Goal: Obtain resource: Download file/media

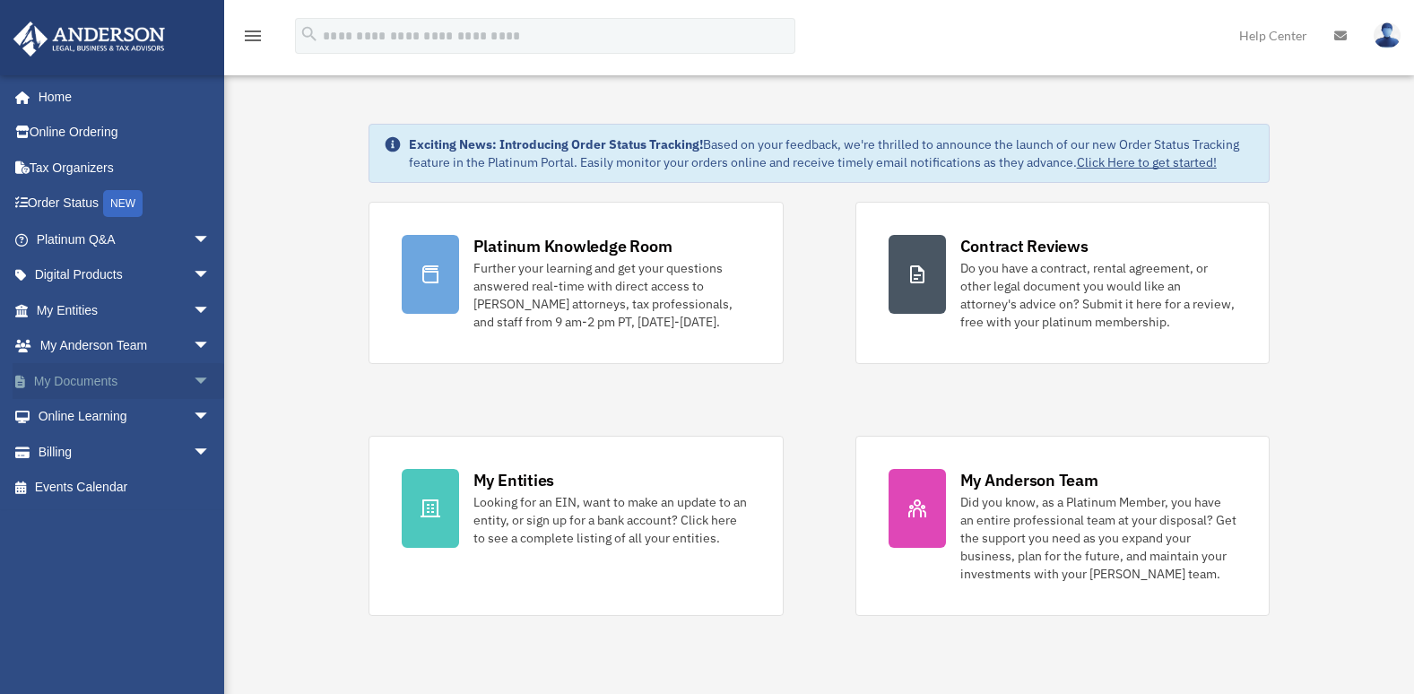
click at [193, 378] on span "arrow_drop_down" at bounding box center [211, 381] width 36 height 37
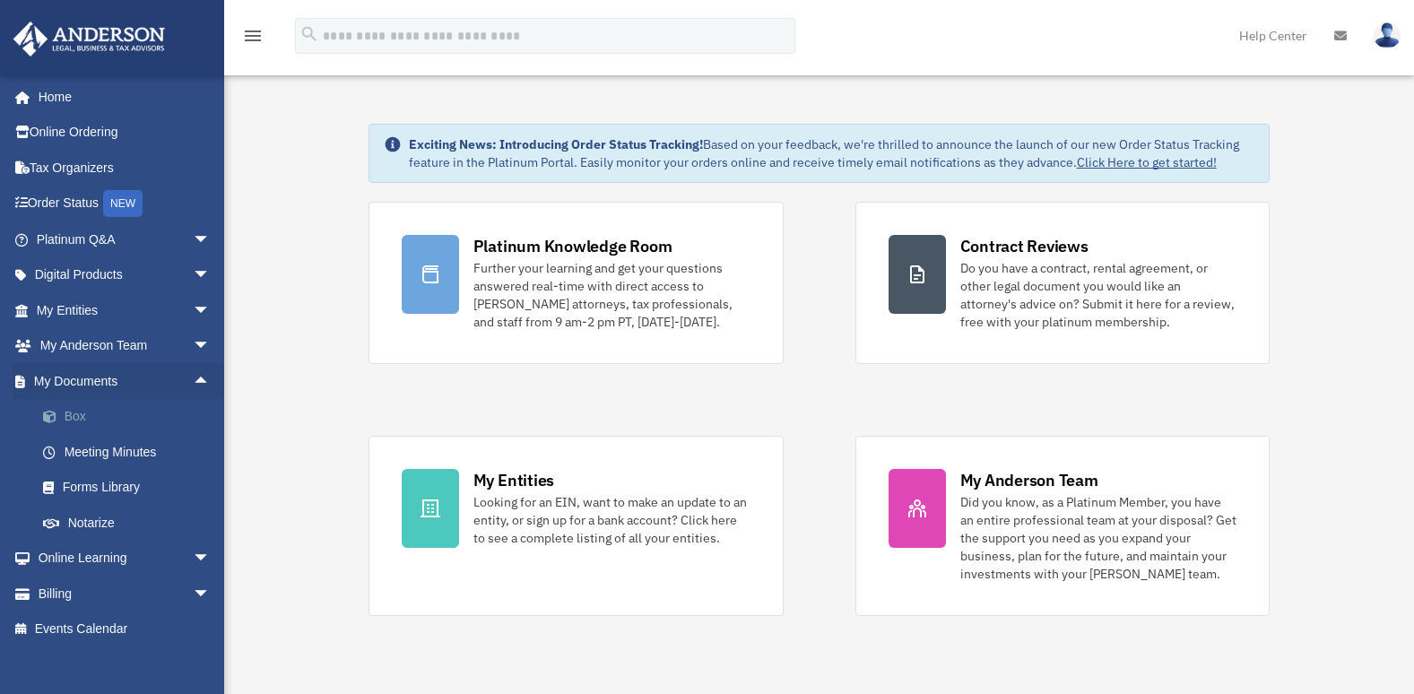
click at [76, 422] on link "Box" at bounding box center [131, 417] width 213 height 36
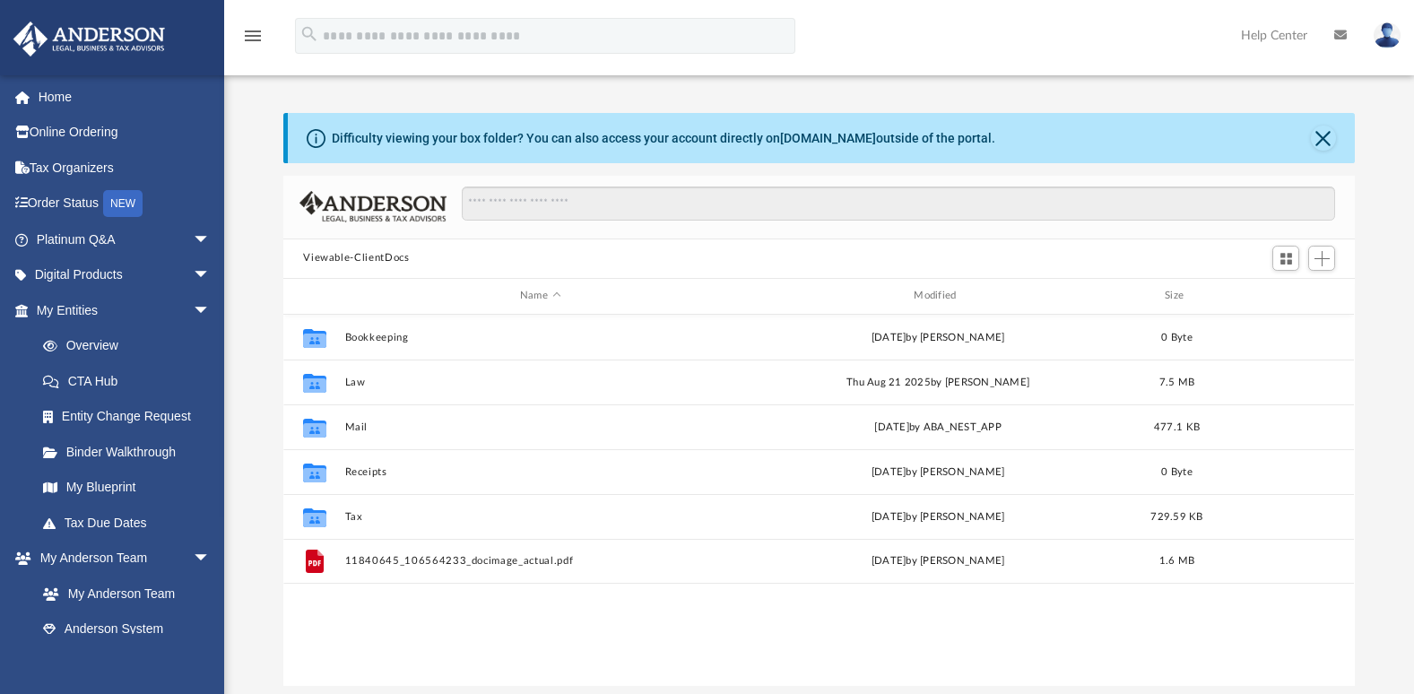
scroll to position [395, 1058]
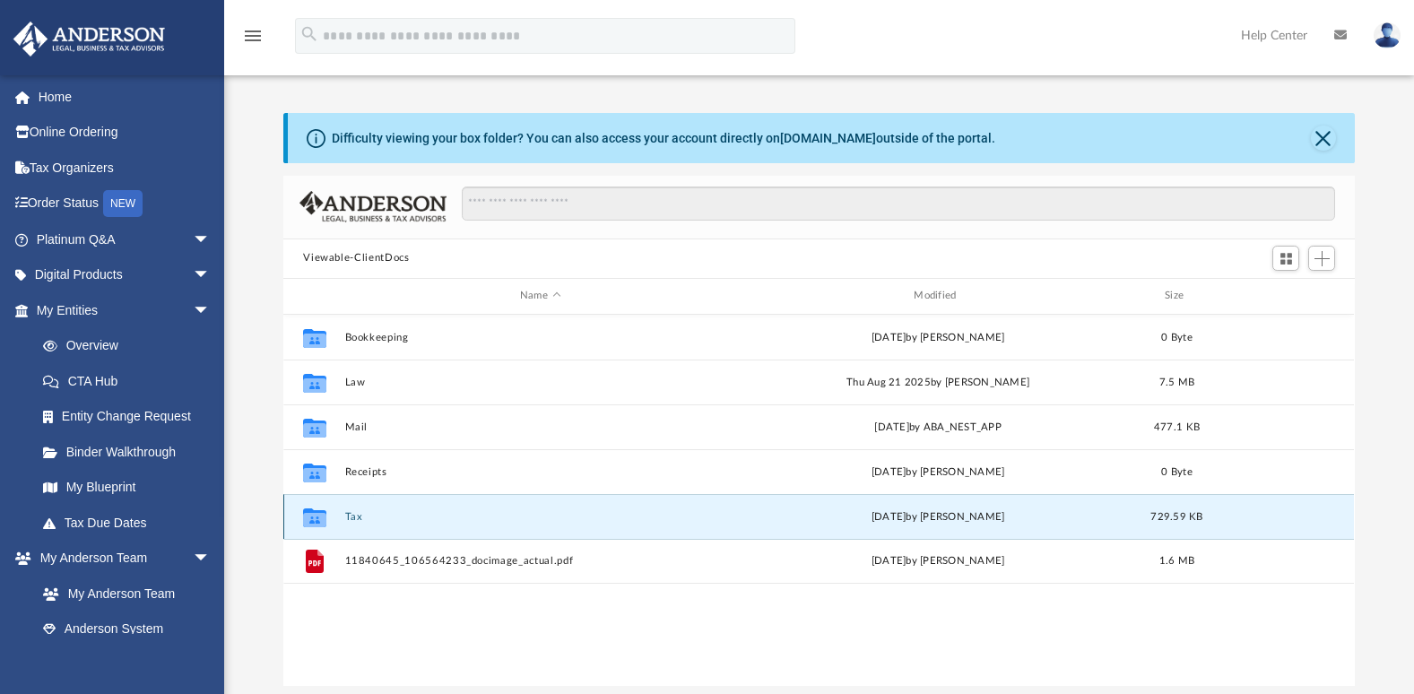
click at [359, 520] on button "Tax" at bounding box center [540, 517] width 390 height 12
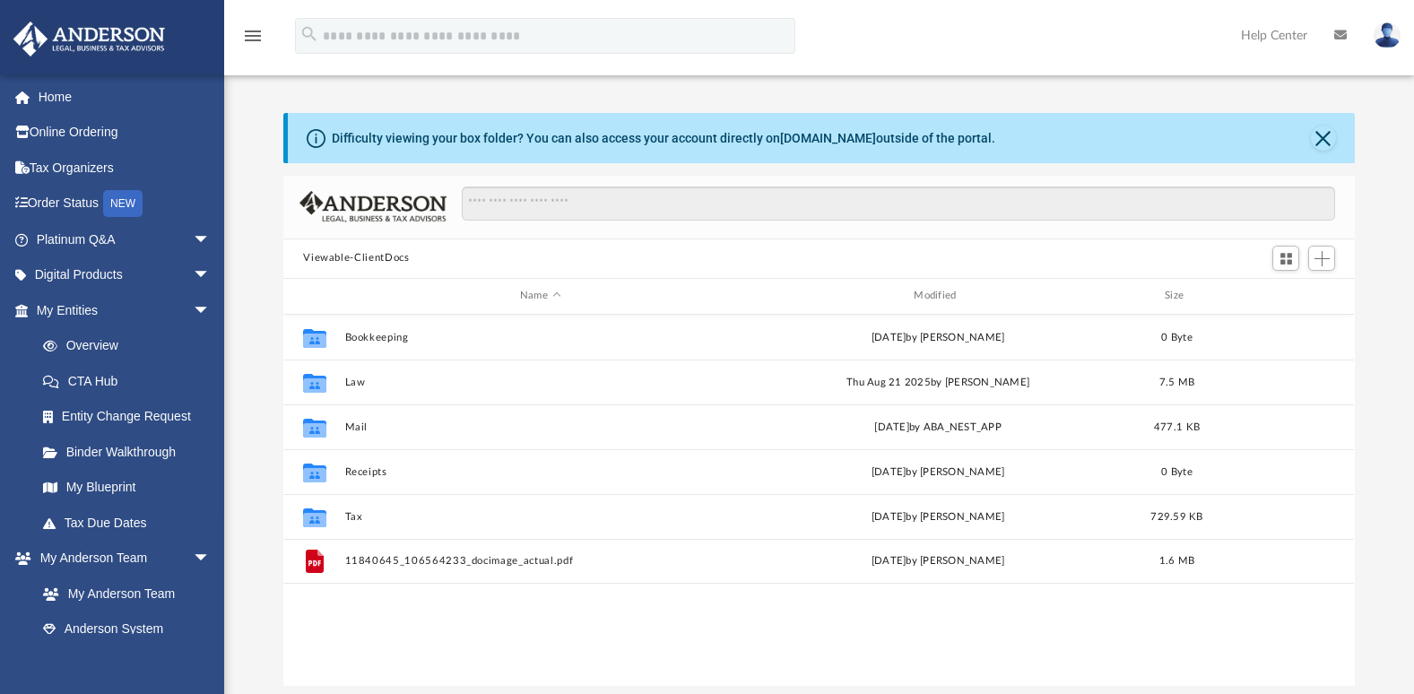
scroll to position [395, 1058]
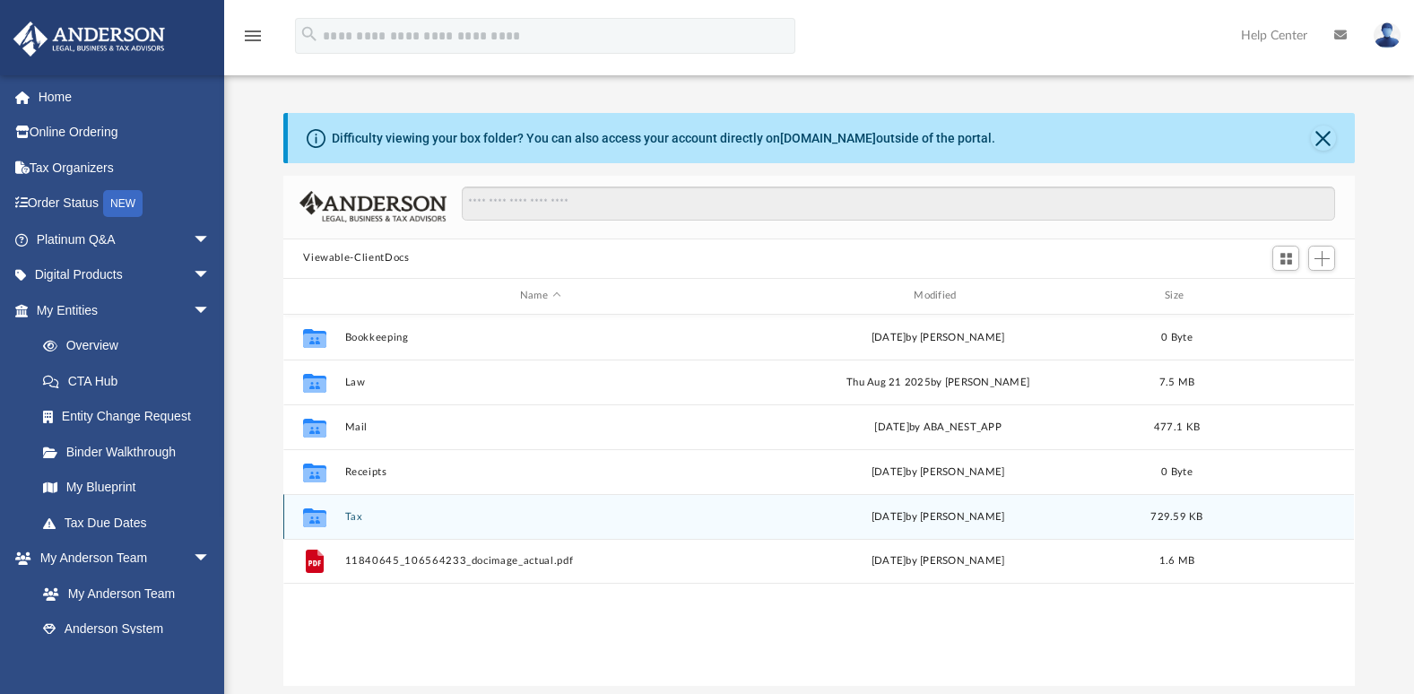
click at [317, 520] on icon "grid" at bounding box center [314, 517] width 23 height 19
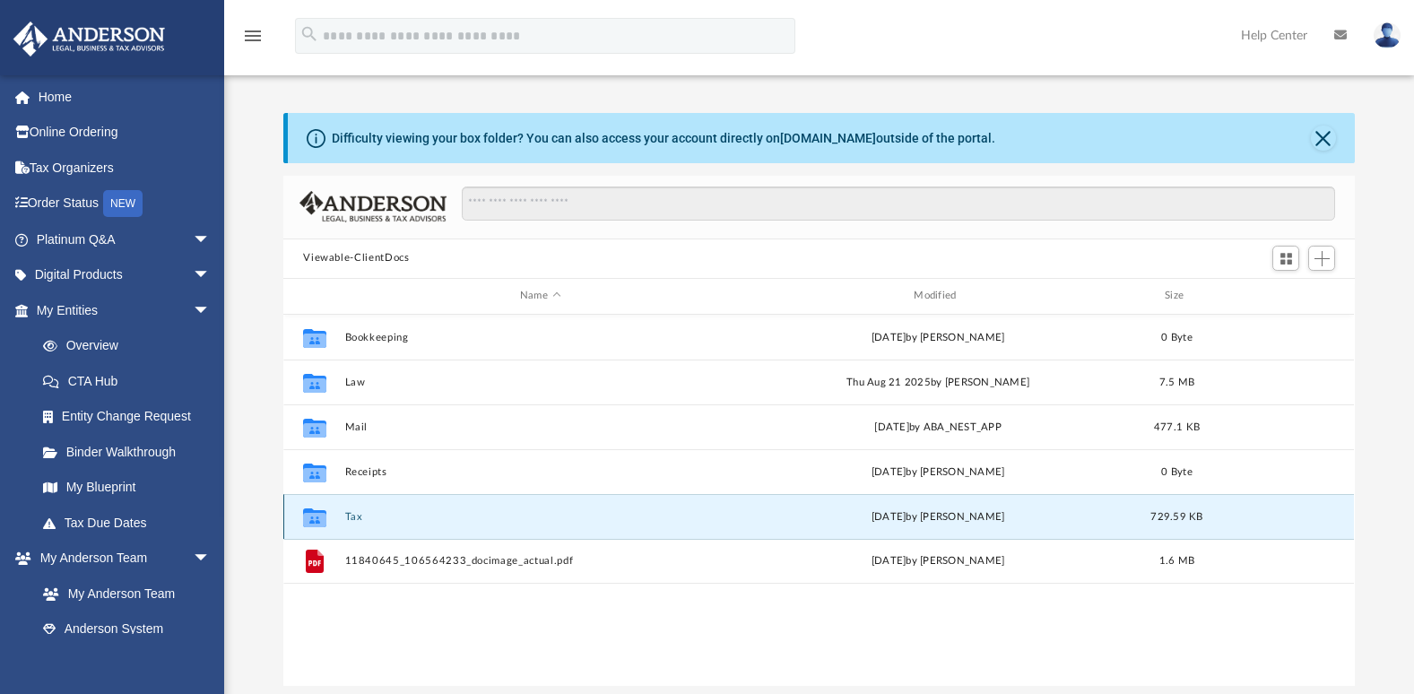
click at [308, 520] on icon "grid" at bounding box center [314, 519] width 23 height 14
click at [778, 98] on div "Difficulty viewing your box folder? You can also access your account directly o…" at bounding box center [819, 380] width 1190 height 611
click at [352, 519] on button "Tax" at bounding box center [540, 517] width 390 height 12
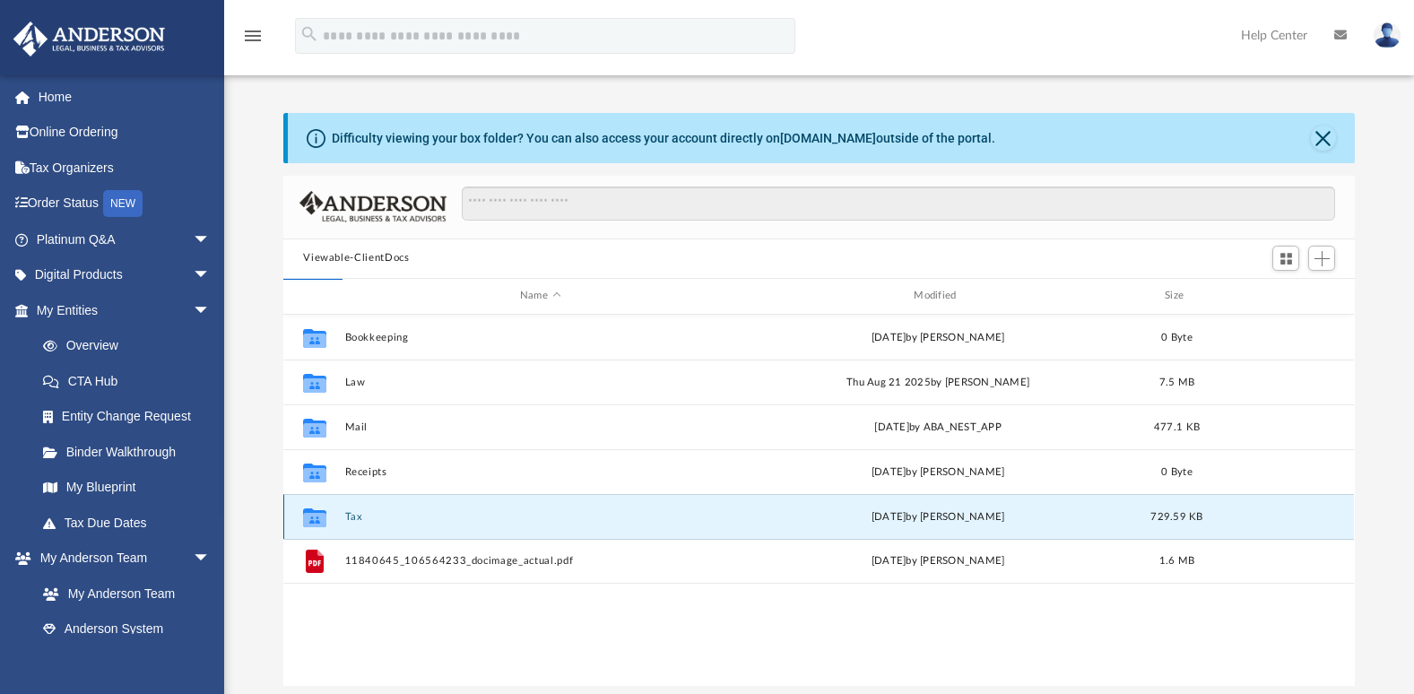
click at [352, 519] on button "Tax" at bounding box center [540, 517] width 390 height 12
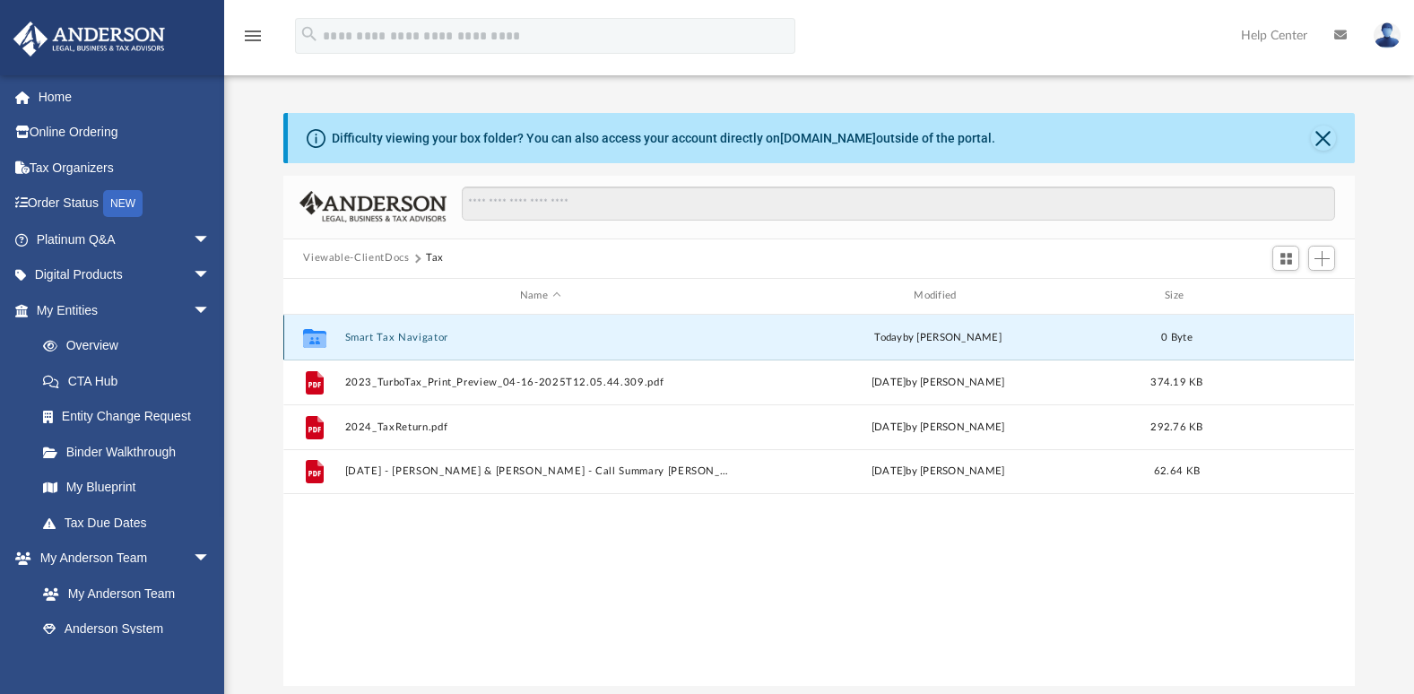
click at [378, 338] on button "Smart Tax Navigator" at bounding box center [540, 338] width 390 height 12
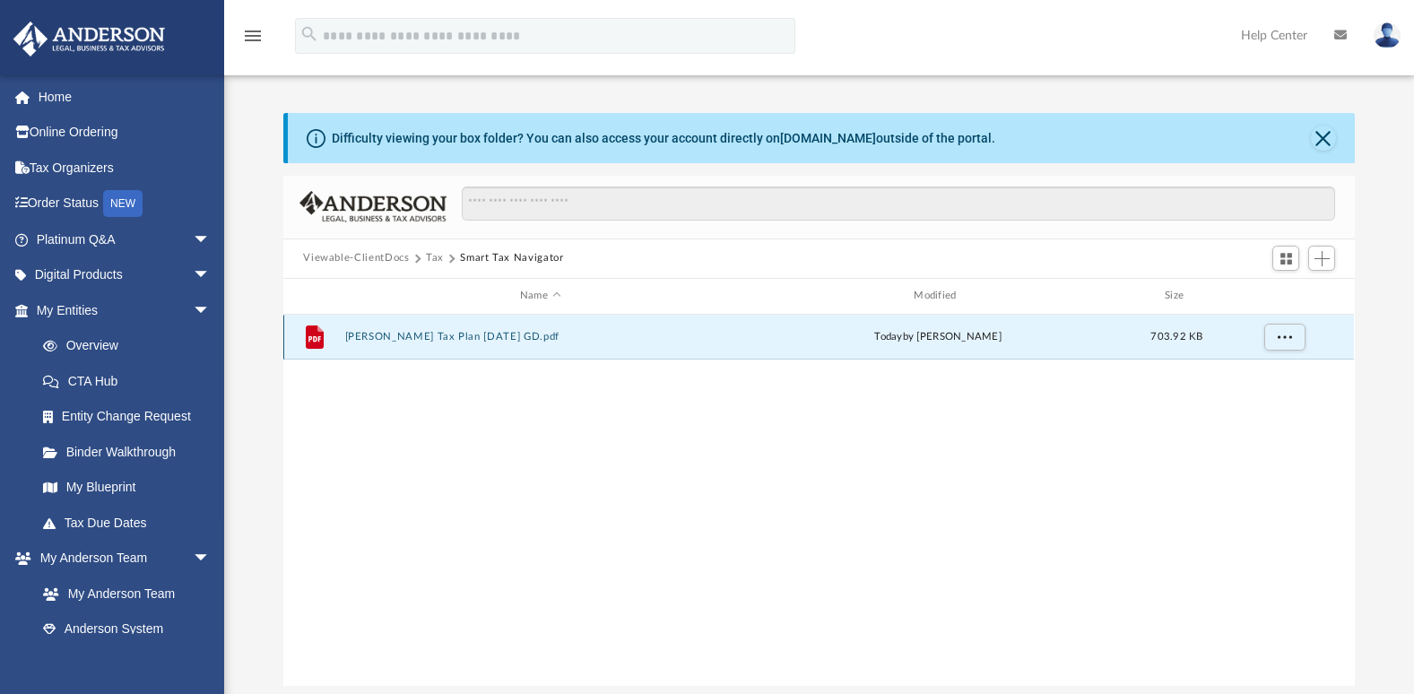
click at [378, 338] on button "Gardin-Erwin, Tonya Tax Plan 2025-08-12 GD.pdf" at bounding box center [540, 337] width 390 height 12
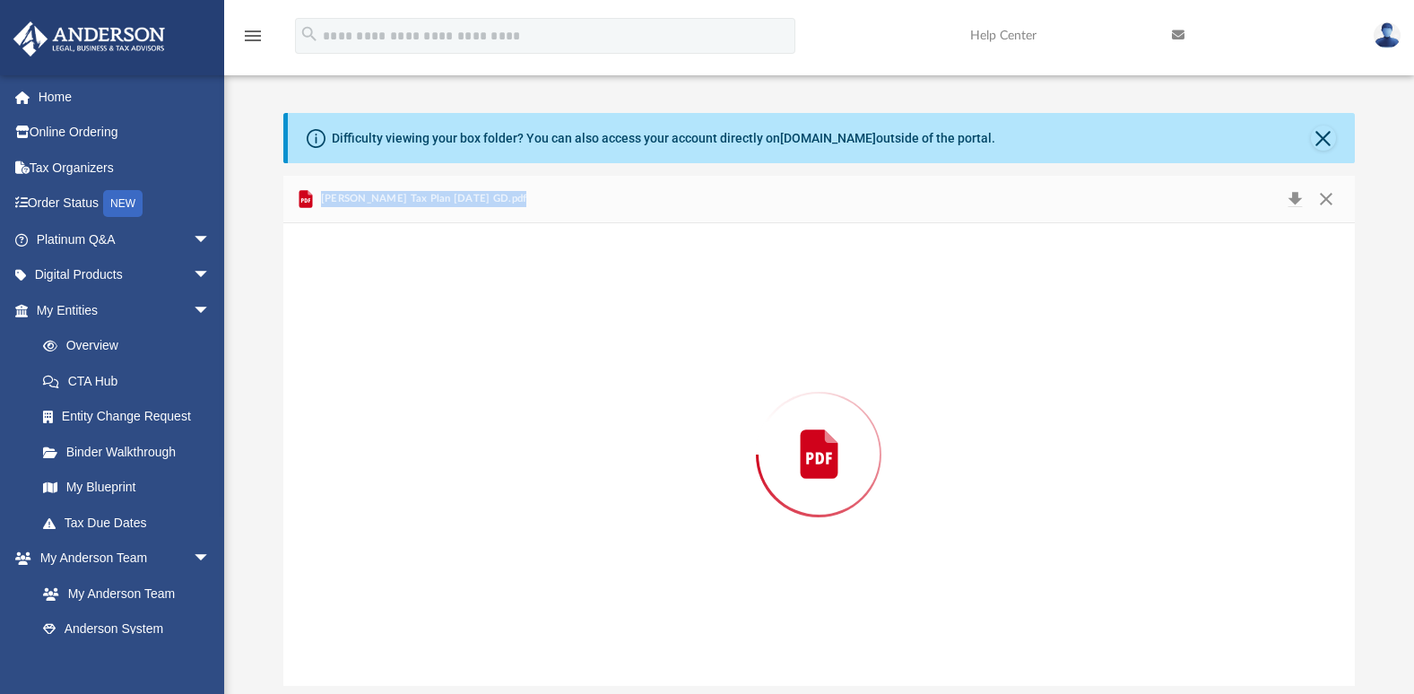
click at [378, 338] on div "Preview" at bounding box center [818, 454] width 1071 height 463
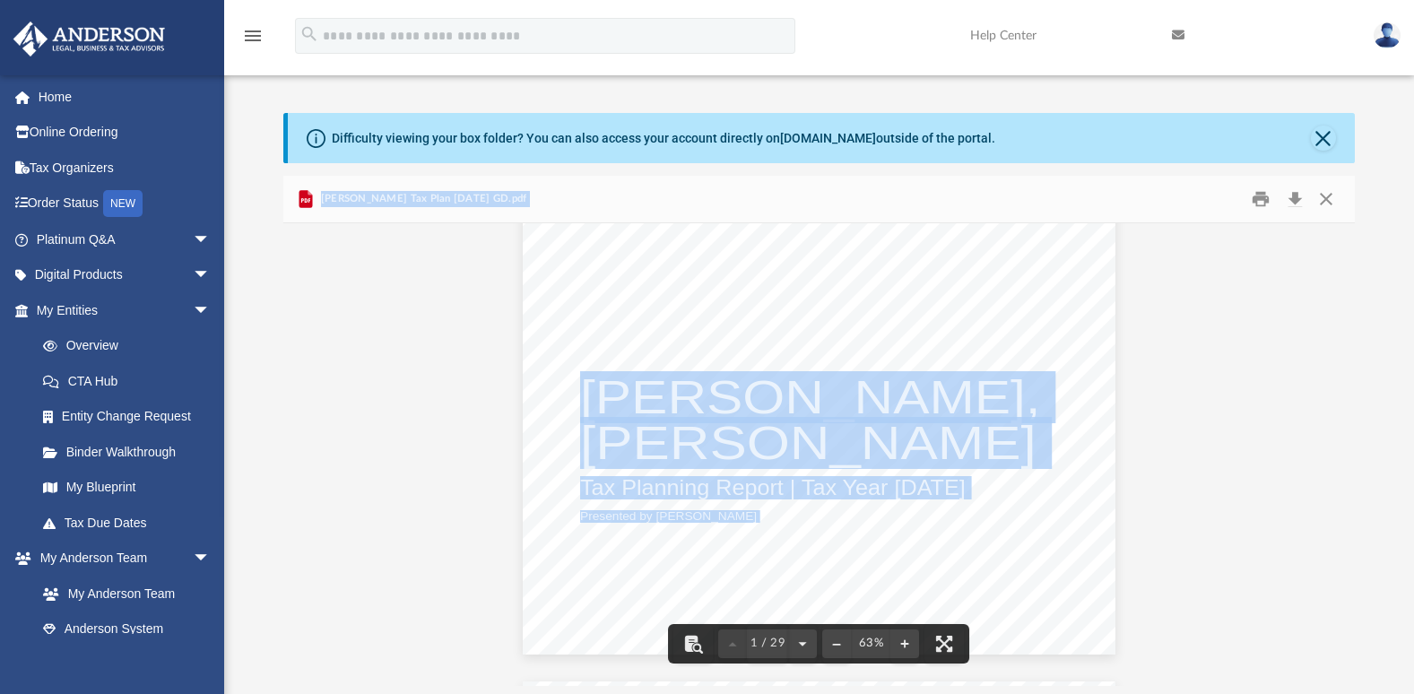
scroll to position [0, 0]
